Goal: Find specific page/section: Find specific page/section

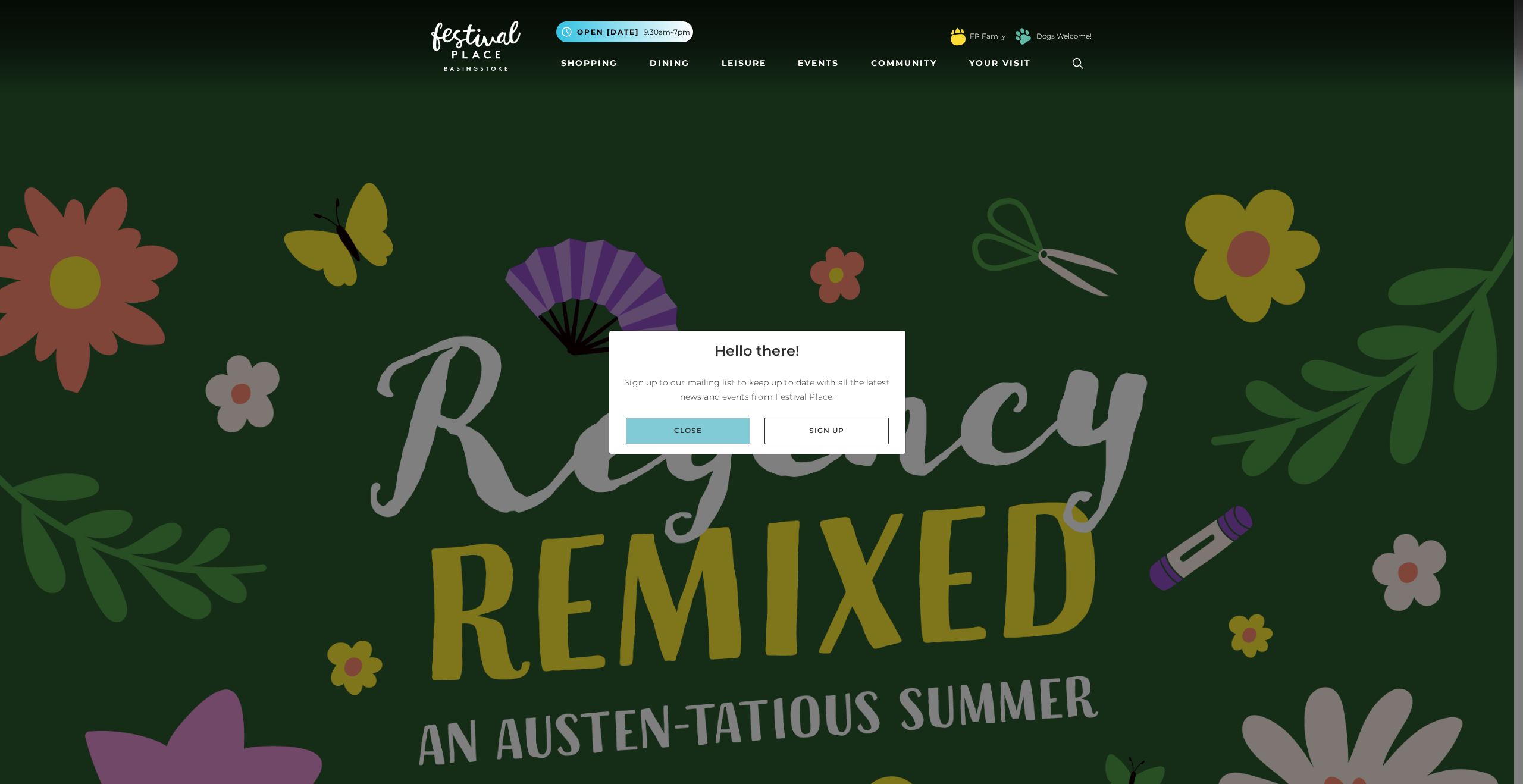
click at [704, 424] on link "Close" at bounding box center [688, 431] width 124 height 27
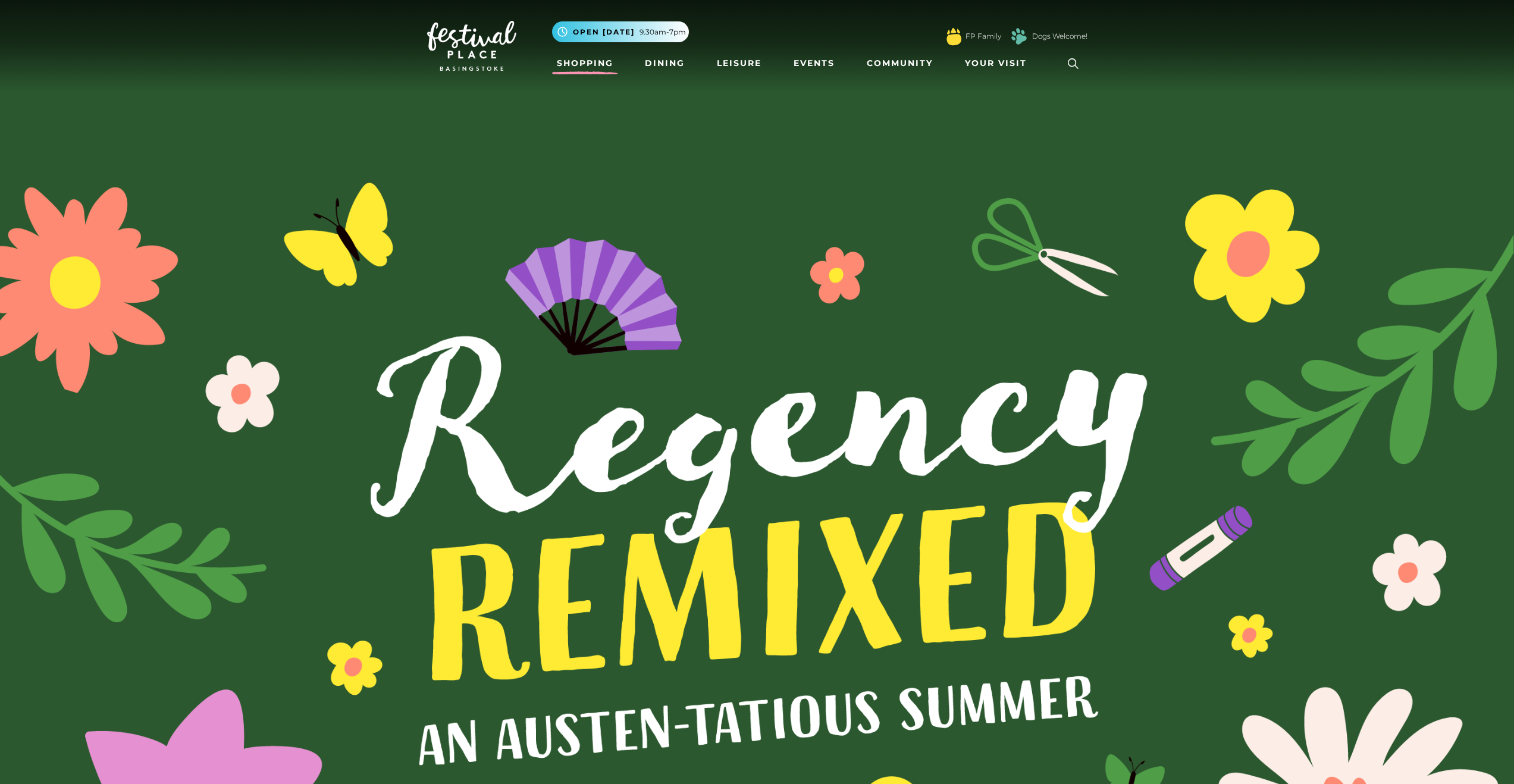
click at [598, 63] on link "Shopping" at bounding box center [585, 63] width 66 height 22
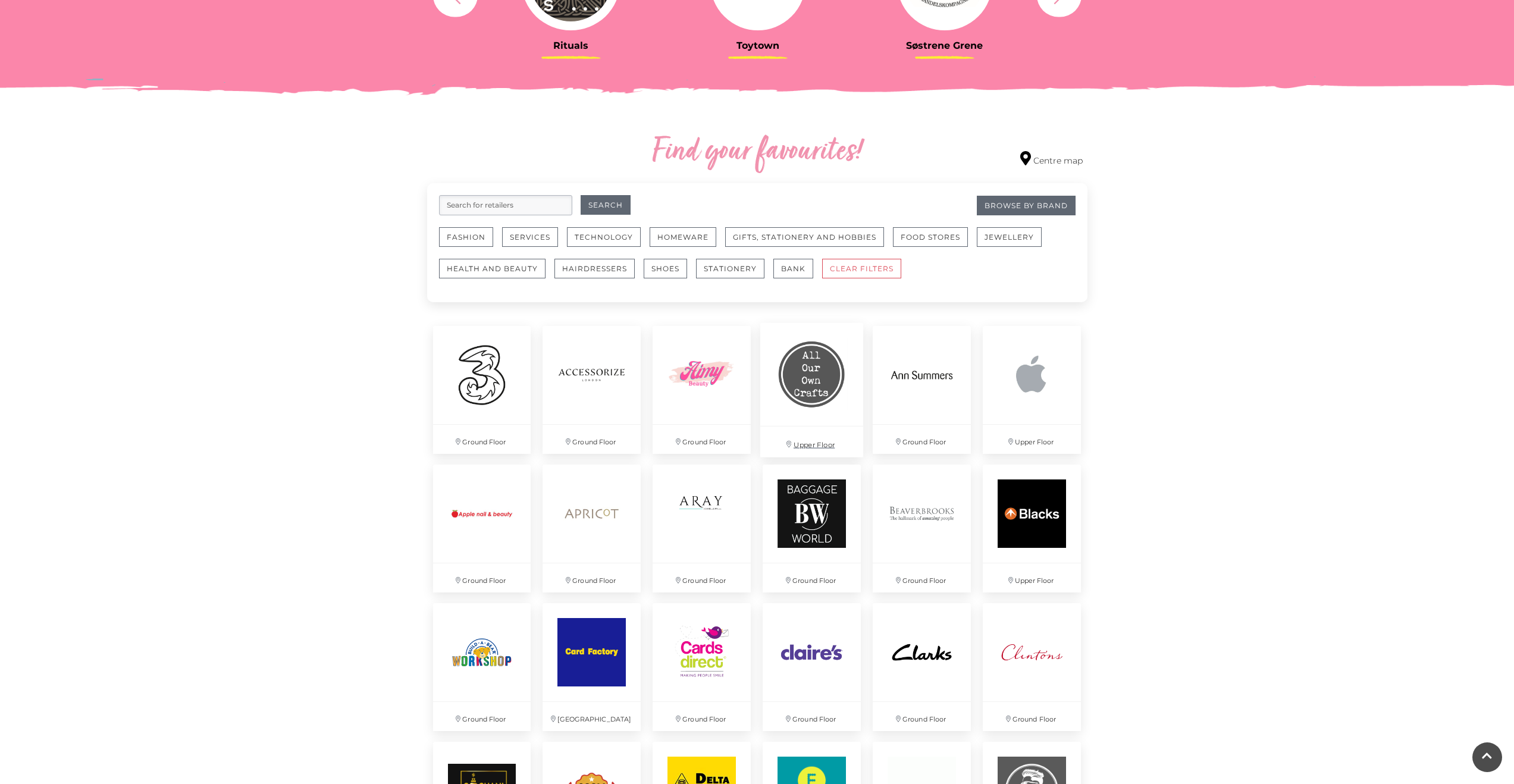
scroll to position [572, 0]
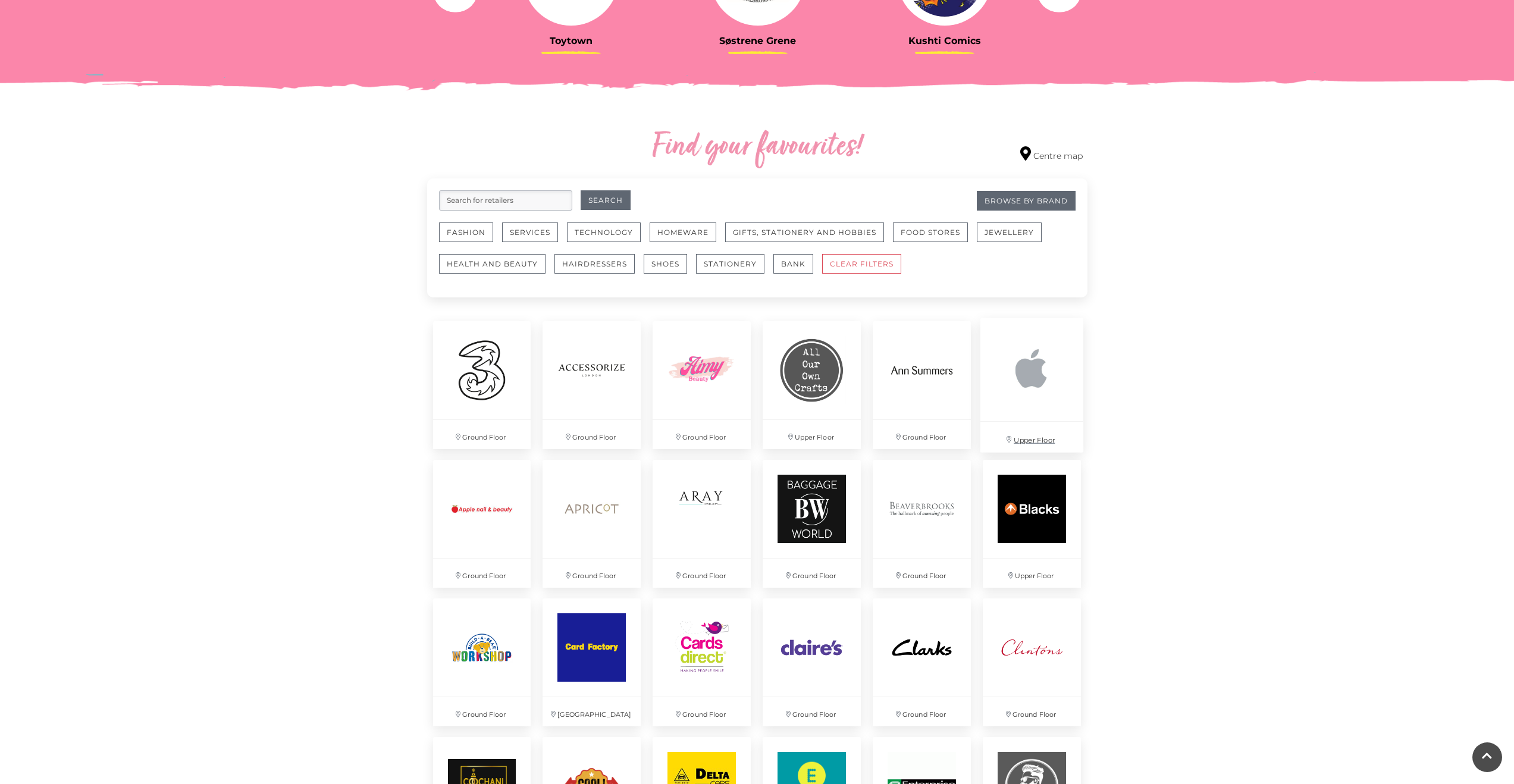
click at [1047, 371] on img at bounding box center [1032, 370] width 103 height 103
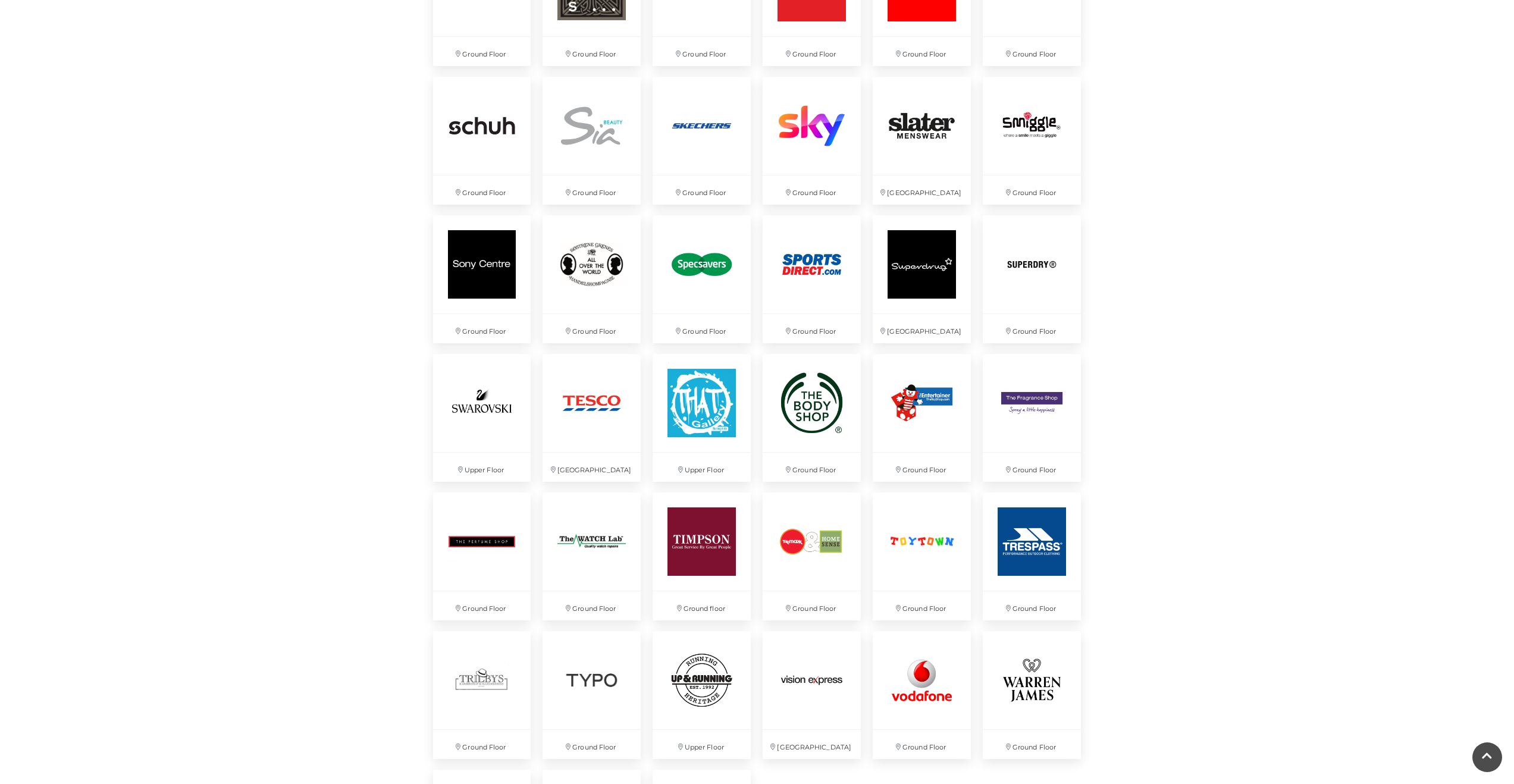
scroll to position [2638, 0]
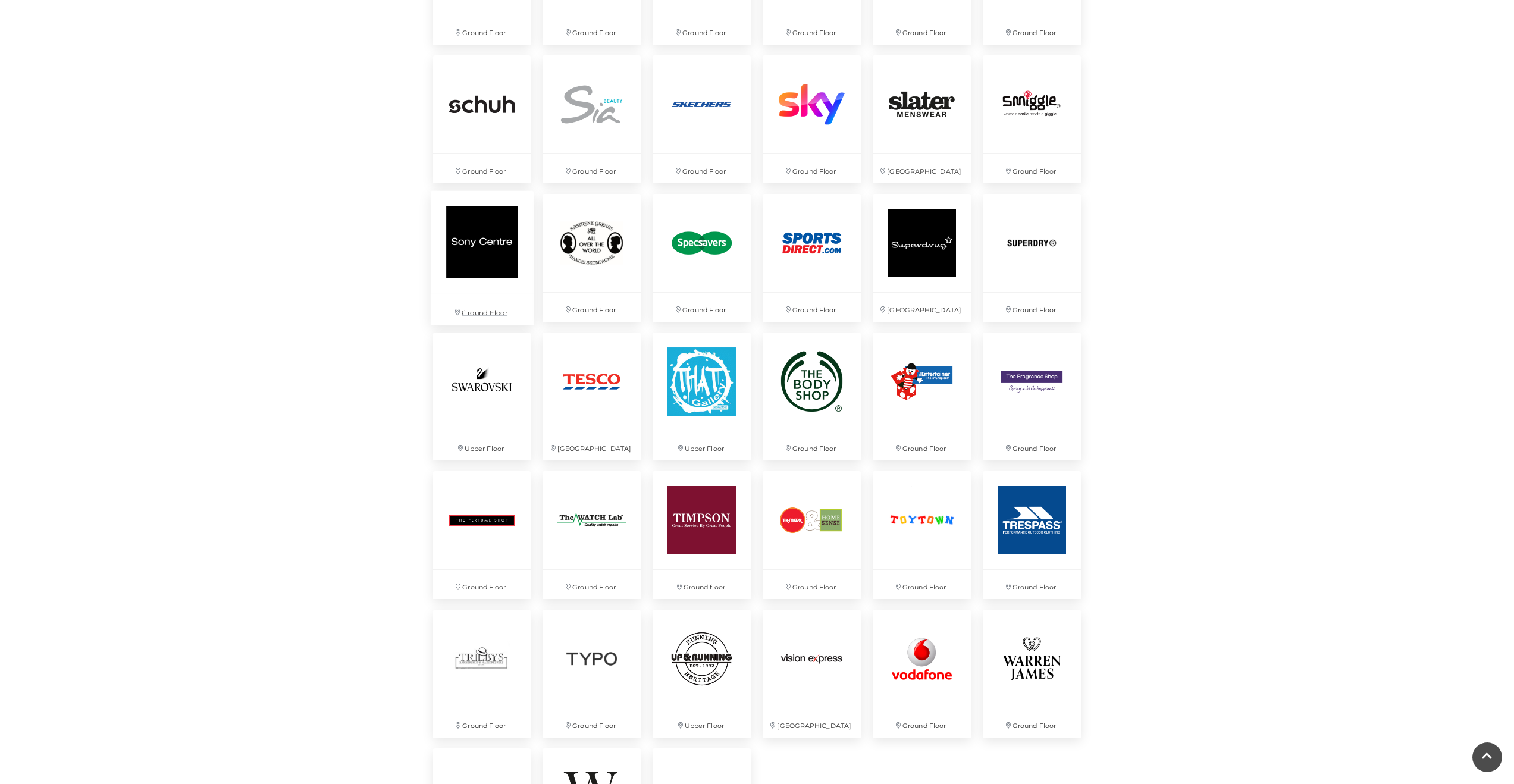
click at [482, 230] on img at bounding box center [481, 242] width 103 height 103
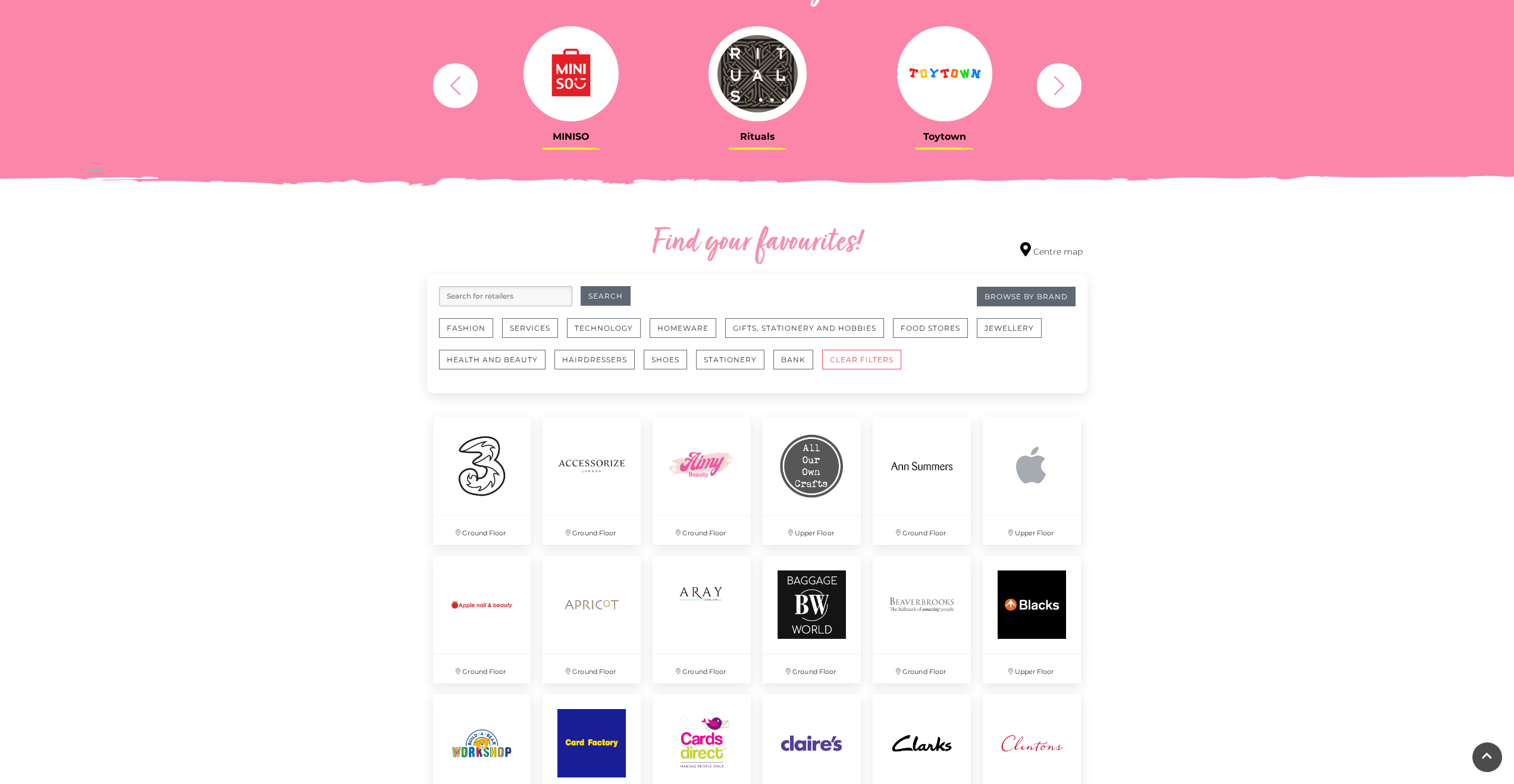
scroll to position [0, 0]
